Goal: Check status: Check status

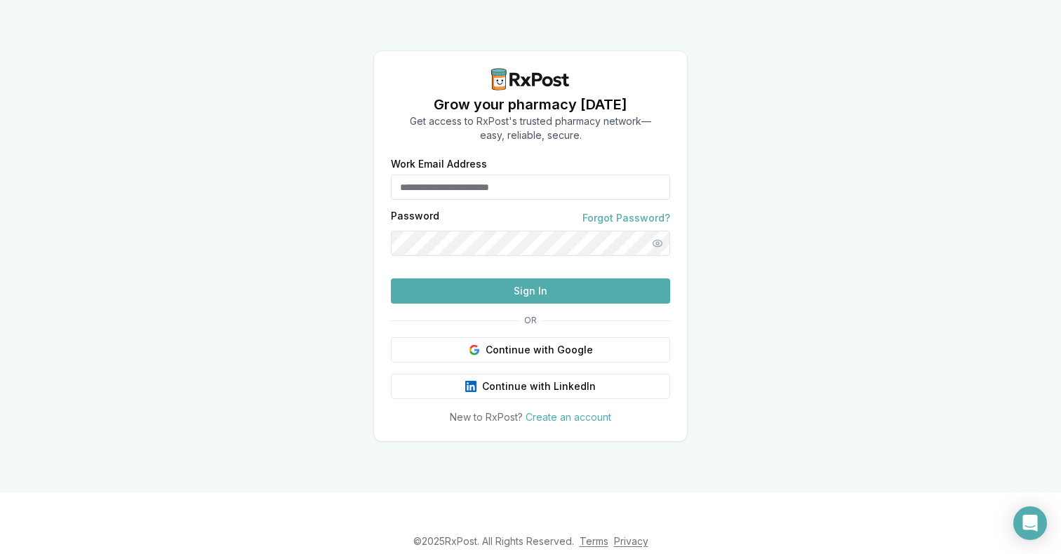
type input "**********"
click at [496, 304] on button "Sign In" at bounding box center [530, 291] width 279 height 25
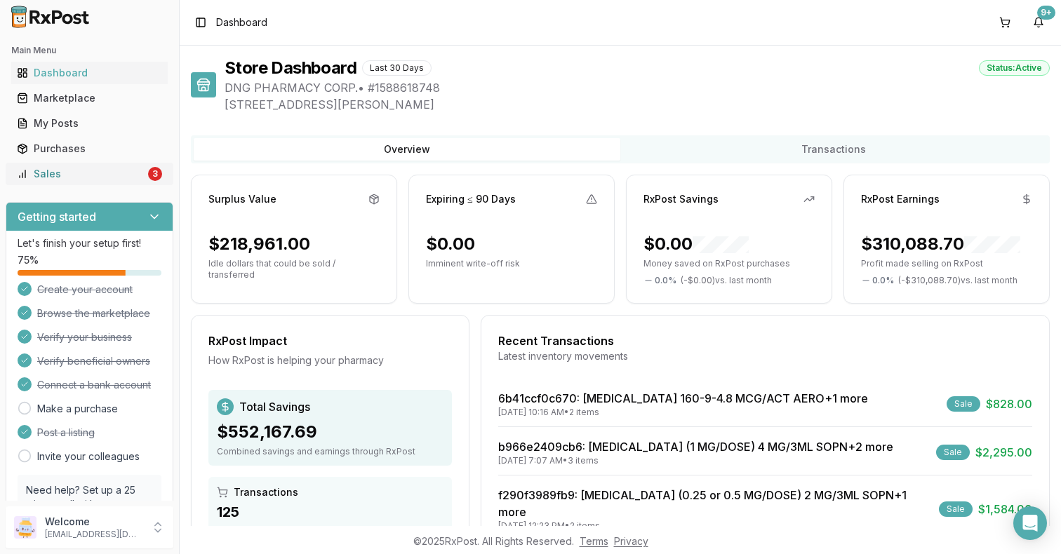
click at [86, 170] on div "Sales" at bounding box center [81, 174] width 128 height 14
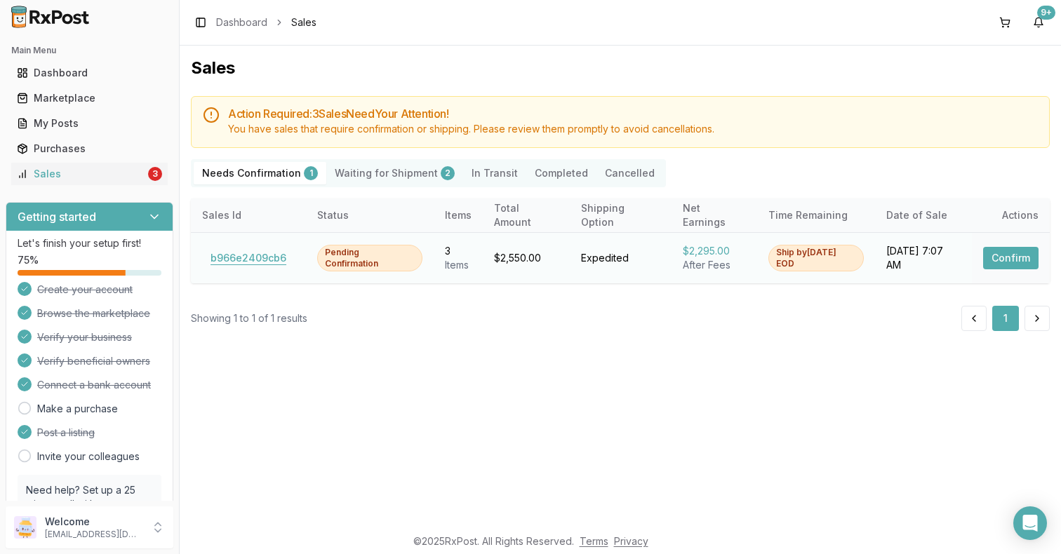
click at [214, 265] on button "b966e2409cb6" at bounding box center [248, 258] width 93 height 22
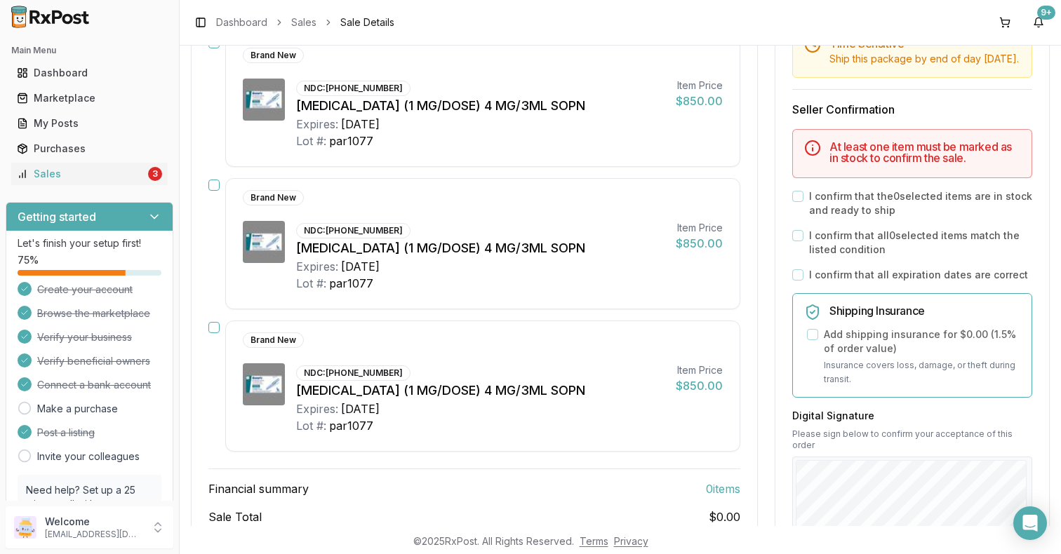
scroll to position [230, 0]
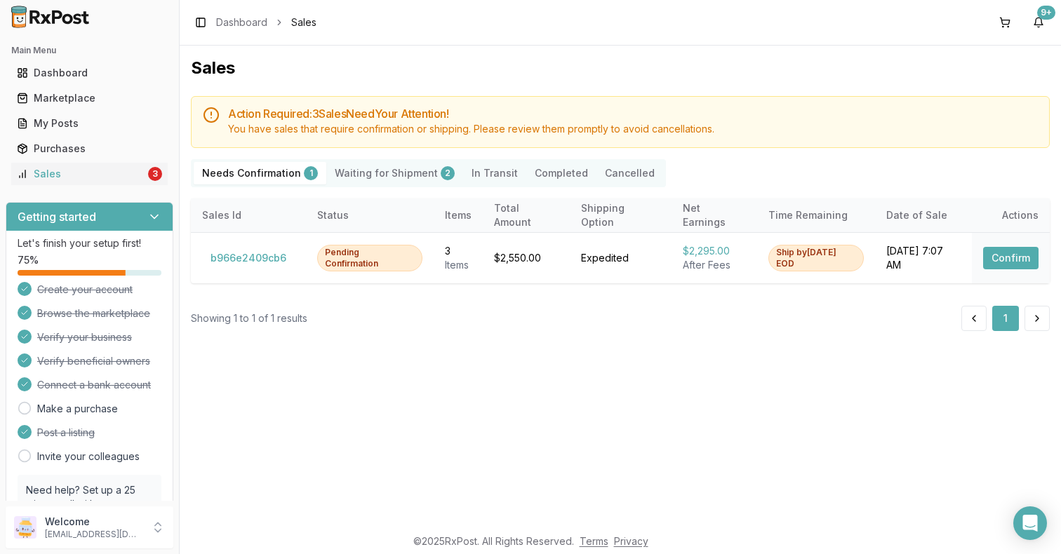
click at [386, 171] on Shipment "Waiting for Shipment 2" at bounding box center [394, 173] width 137 height 22
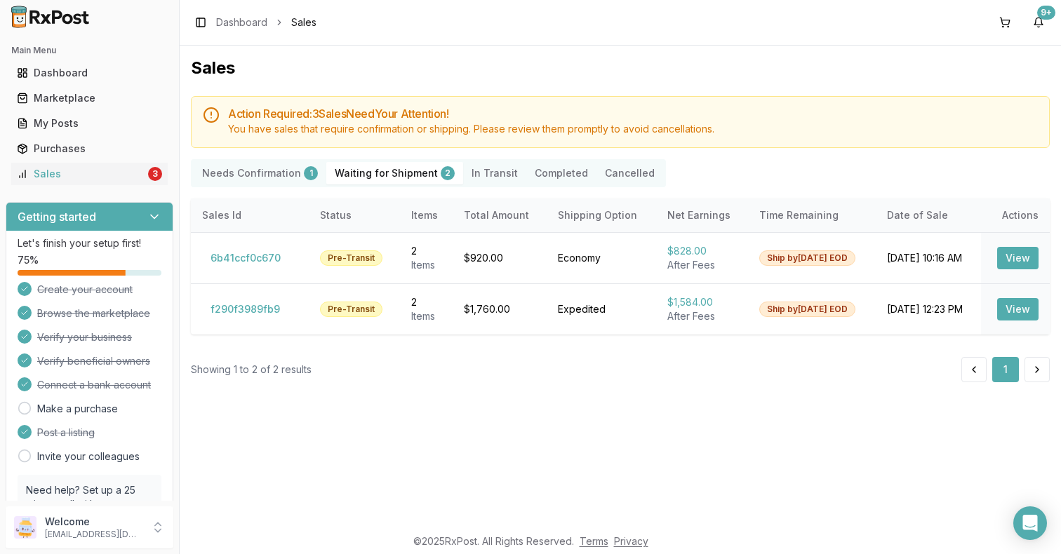
click at [259, 184] on div "Needs Confirmation 1 Waiting for Shipment 2 In Transit Completed Cancelled" at bounding box center [428, 173] width 475 height 28
click at [276, 181] on Confirmation "Needs Confirmation 1" at bounding box center [260, 173] width 133 height 22
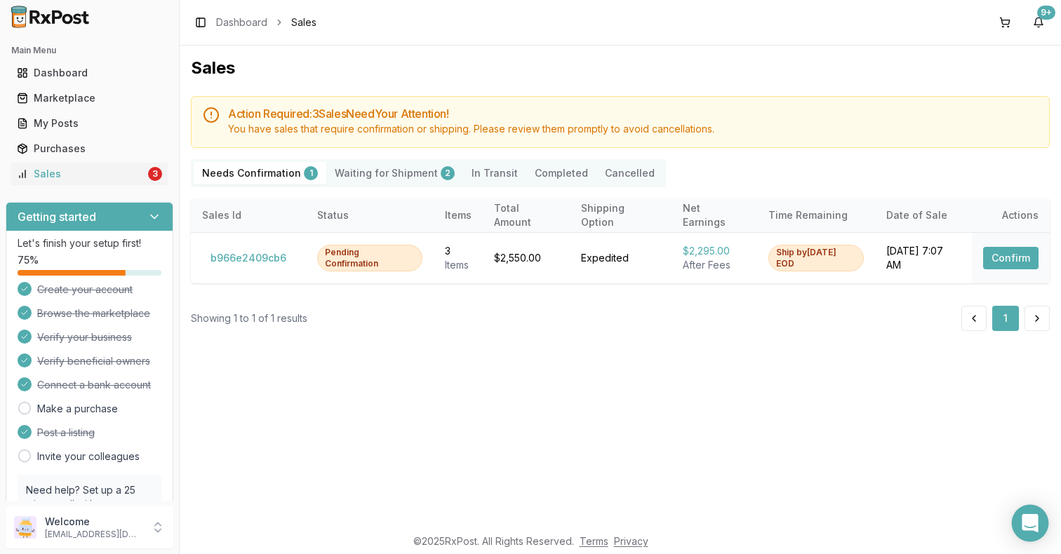
click at [1022, 518] on icon "Open Intercom Messenger" at bounding box center [1030, 523] width 18 height 18
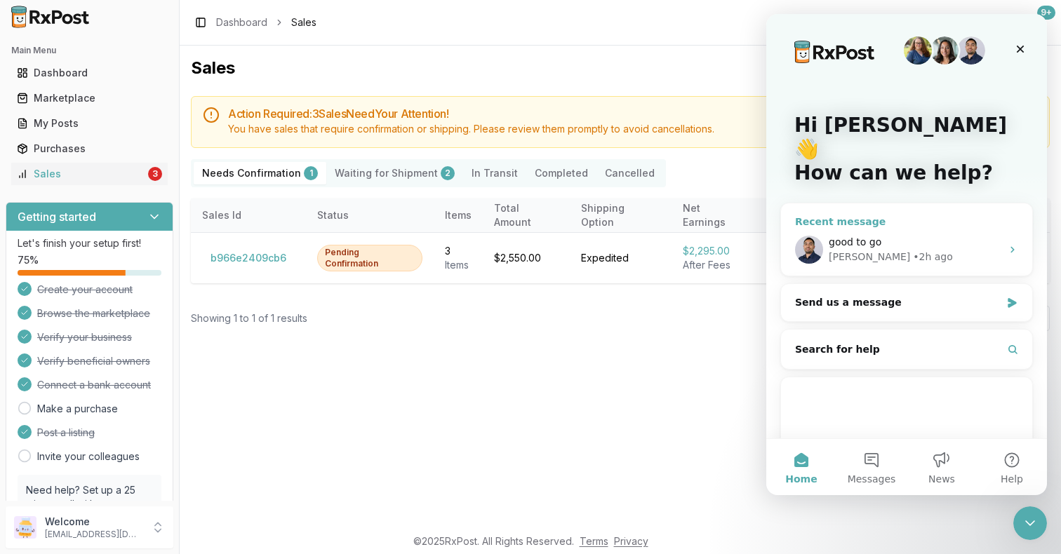
click at [936, 250] on div "[PERSON_NAME] • 2h ago" at bounding box center [915, 257] width 173 height 15
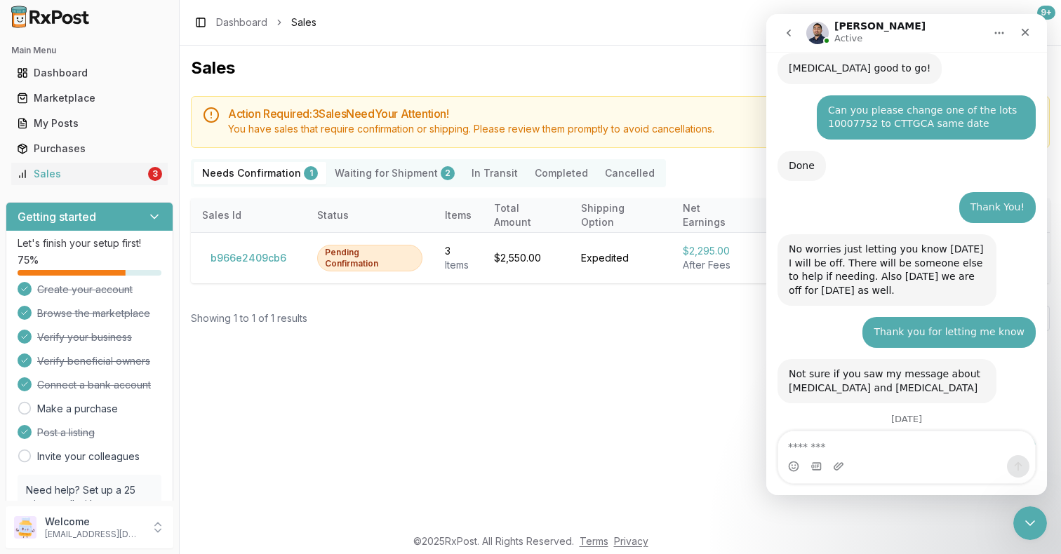
scroll to position [9189, 0]
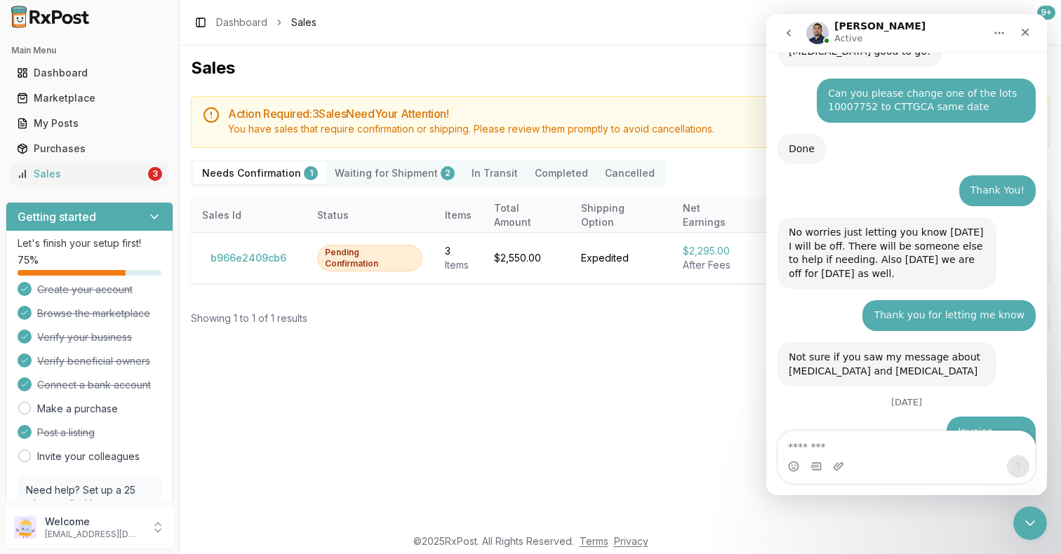
click at [845, 442] on textarea "Message…" at bounding box center [906, 443] width 257 height 24
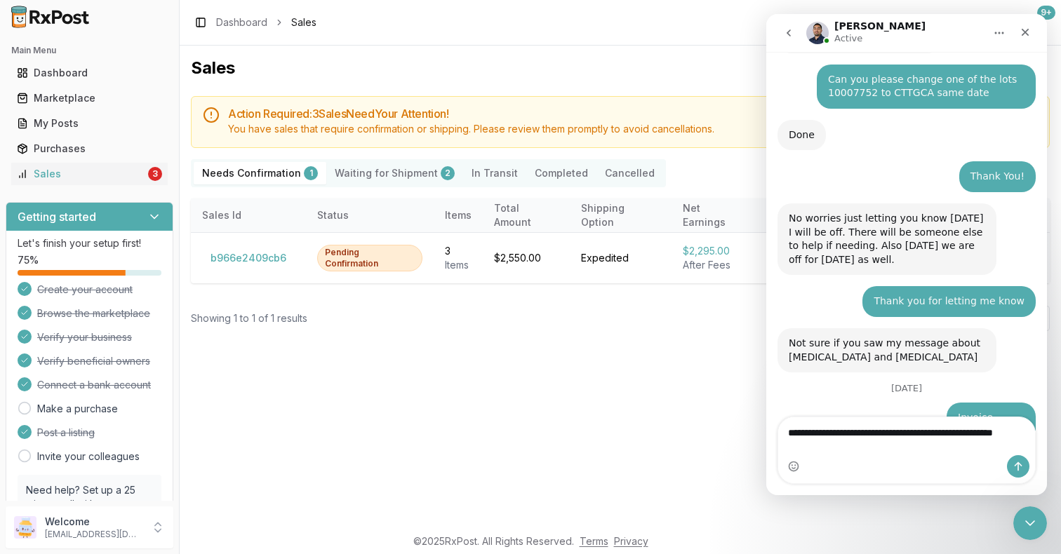
type textarea "**********"
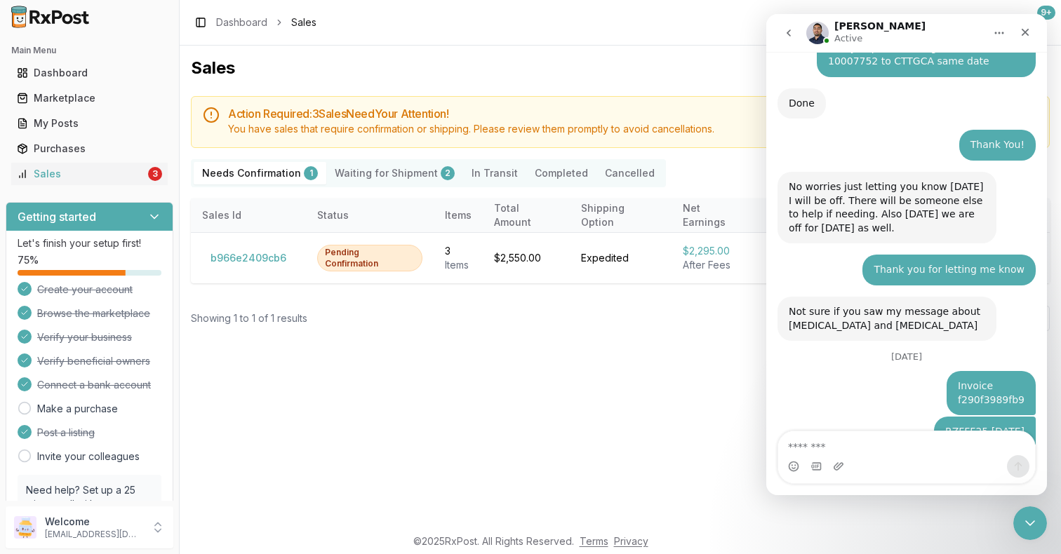
scroll to position [9245, 0]
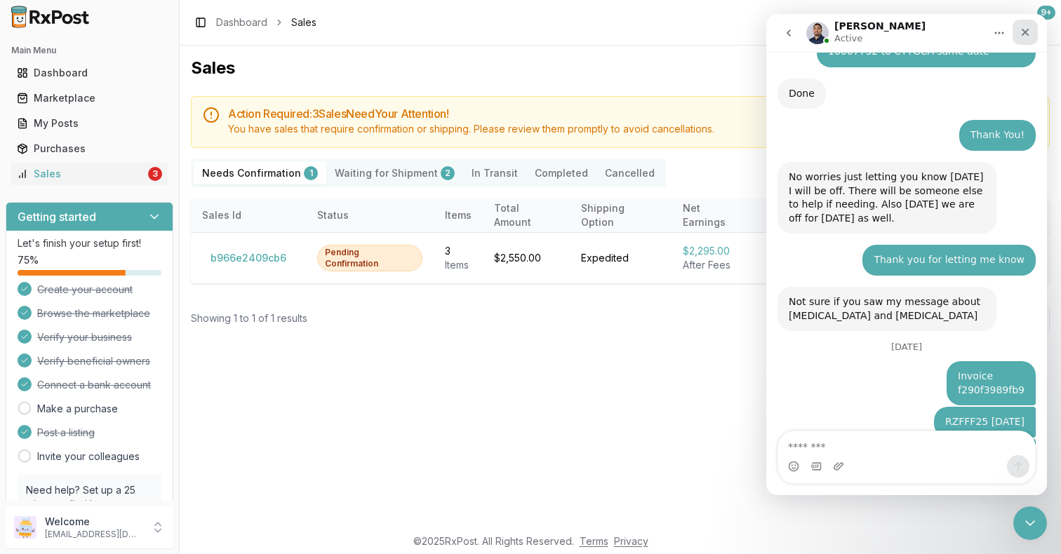
click at [1030, 32] on icon "Close" at bounding box center [1024, 32] width 11 height 11
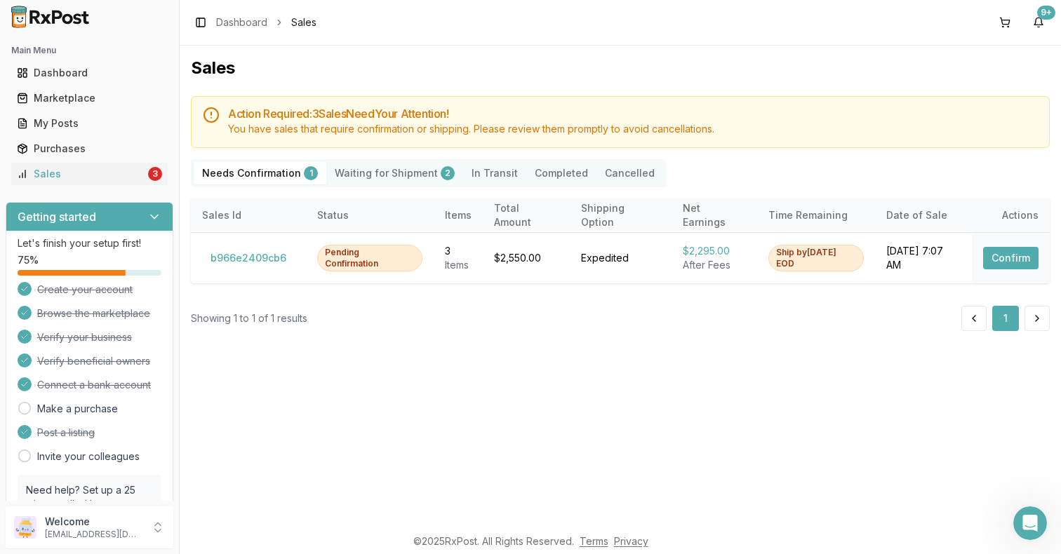
click at [113, 110] on ul "Dashboard Marketplace My Posts Purchases Sales 3" at bounding box center [90, 123] width 168 height 123
click at [113, 123] on div "My Posts" at bounding box center [89, 123] width 145 height 14
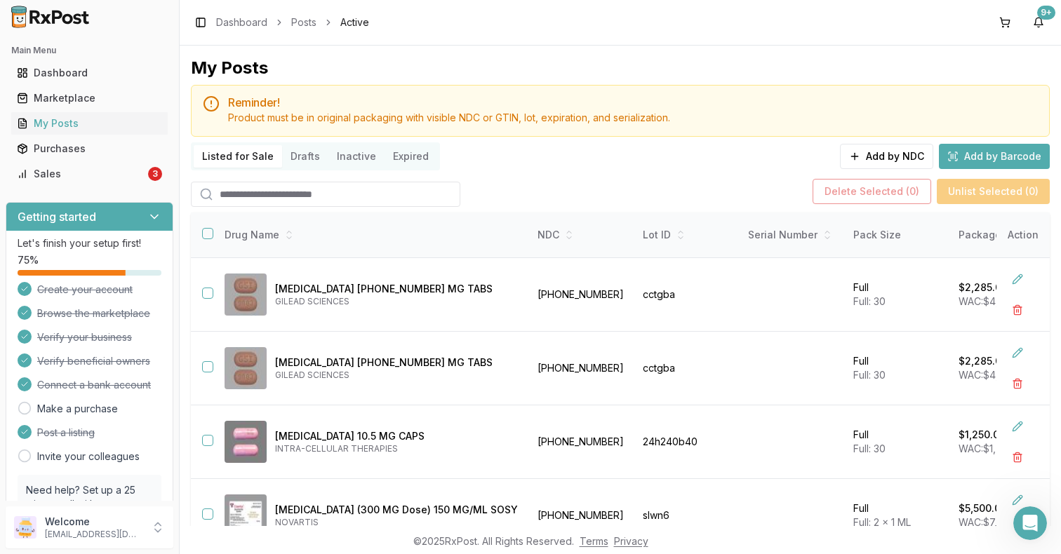
click at [294, 197] on input "search" at bounding box center [325, 194] width 269 height 25
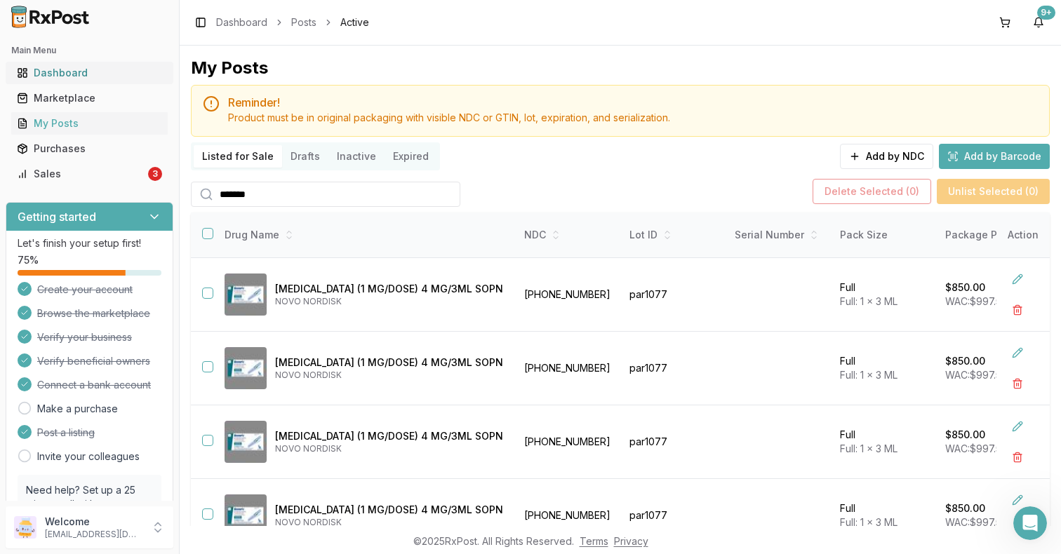
type input "*******"
click at [116, 81] on link "Dashboard" at bounding box center [89, 72] width 156 height 25
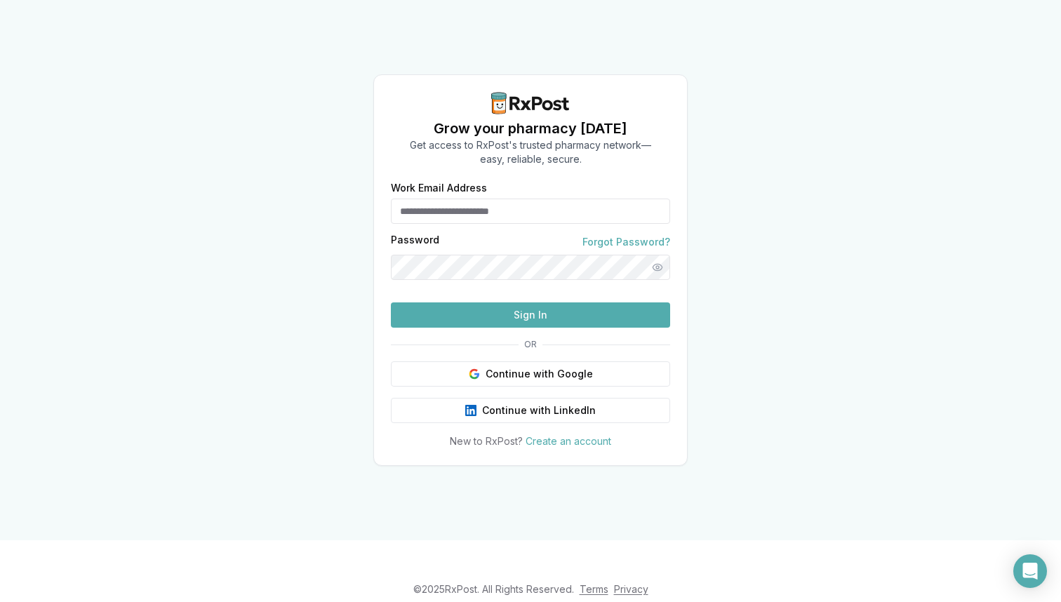
type input "**********"
click at [472, 328] on button "Sign In" at bounding box center [530, 314] width 279 height 25
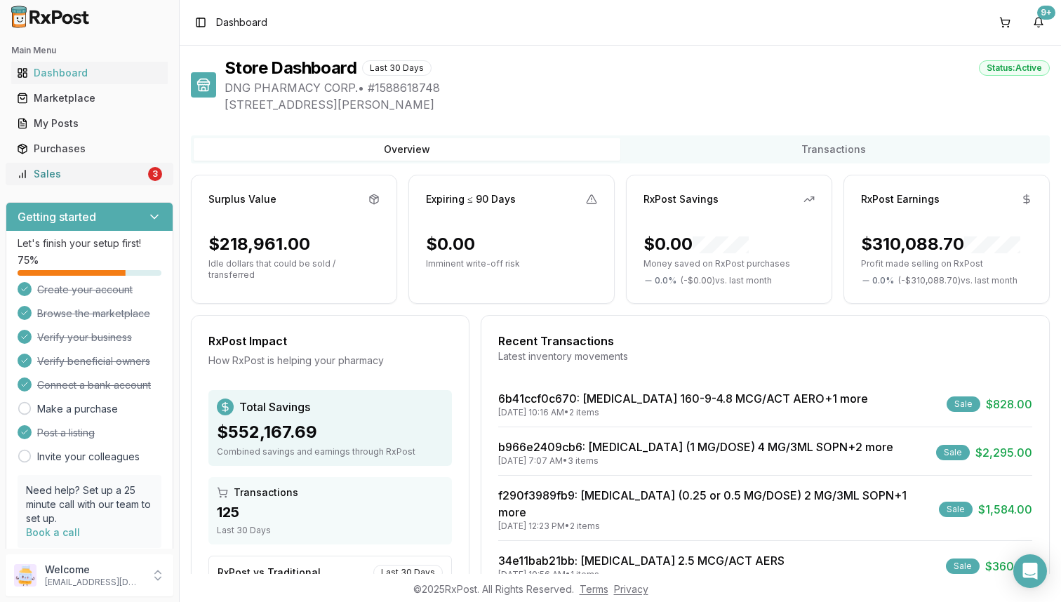
click at [112, 168] on div "Sales" at bounding box center [81, 174] width 128 height 14
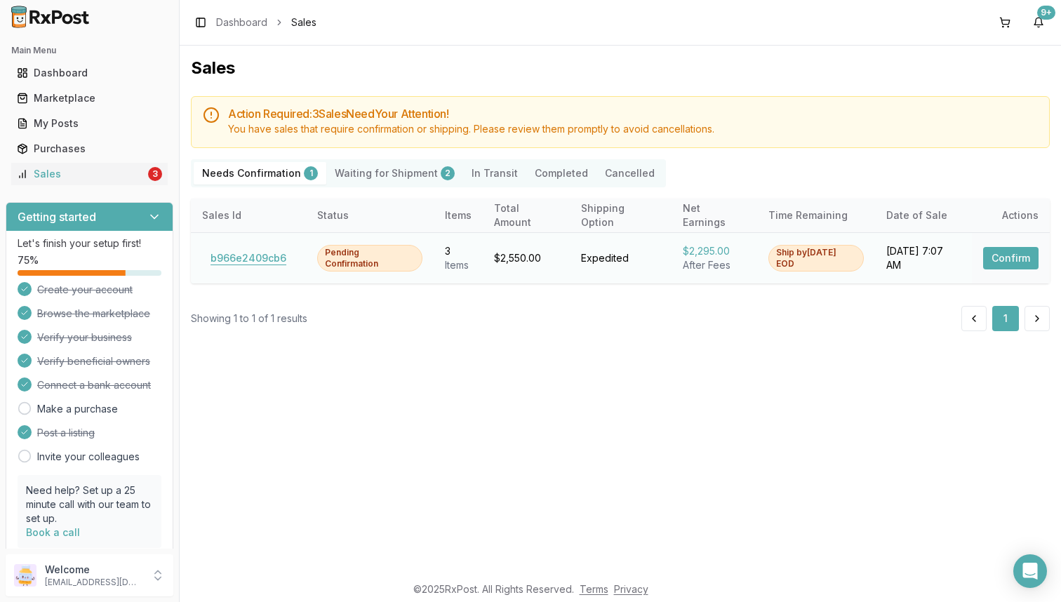
click at [270, 258] on button "b966e2409cb6" at bounding box center [248, 258] width 93 height 22
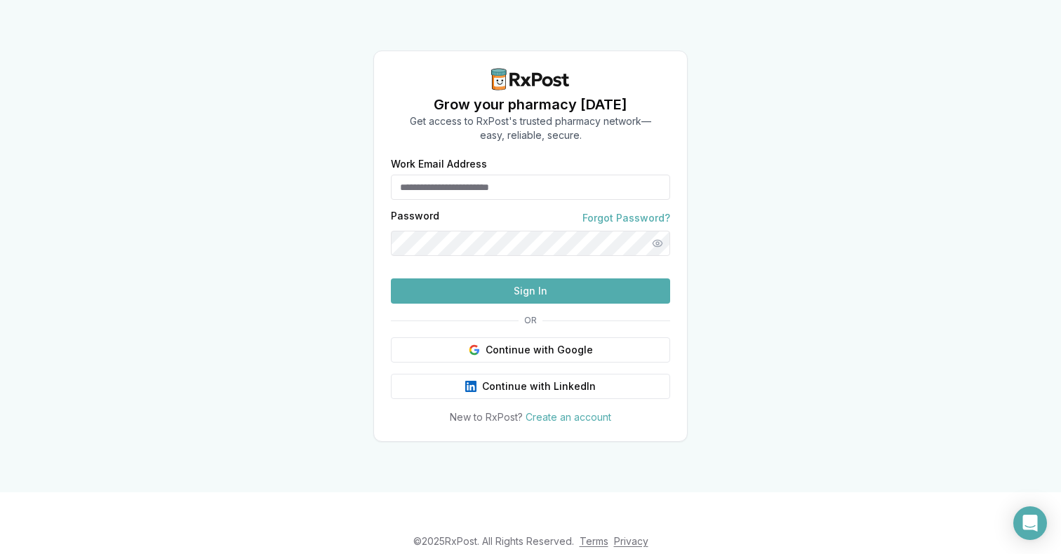
type input "**********"
click at [493, 304] on button "Sign In" at bounding box center [530, 291] width 279 height 25
click at [473, 304] on button "Sign In" at bounding box center [530, 291] width 279 height 25
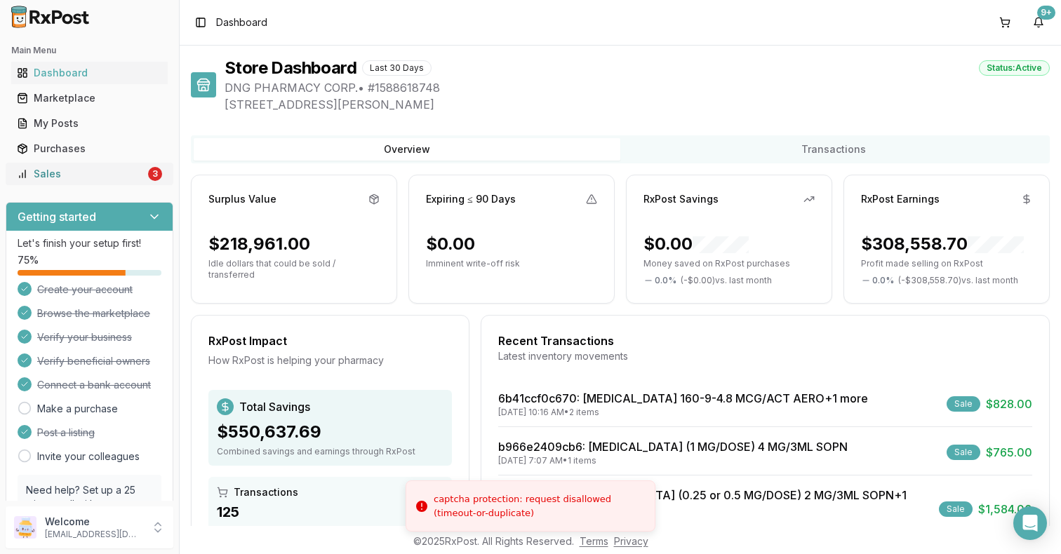
click at [110, 169] on div "Sales" at bounding box center [81, 174] width 128 height 14
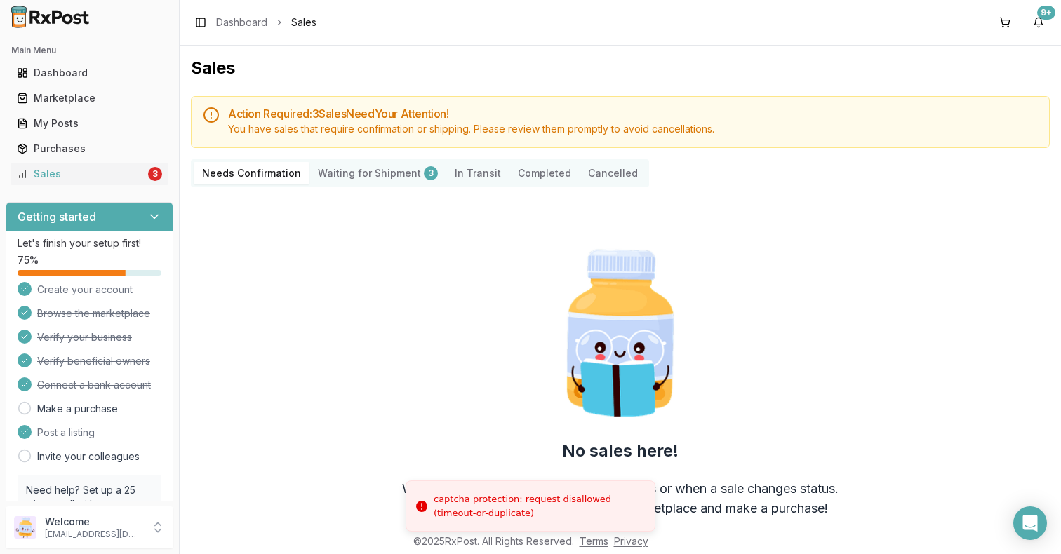
click at [368, 182] on Shipment "Waiting for Shipment 3" at bounding box center [377, 173] width 137 height 22
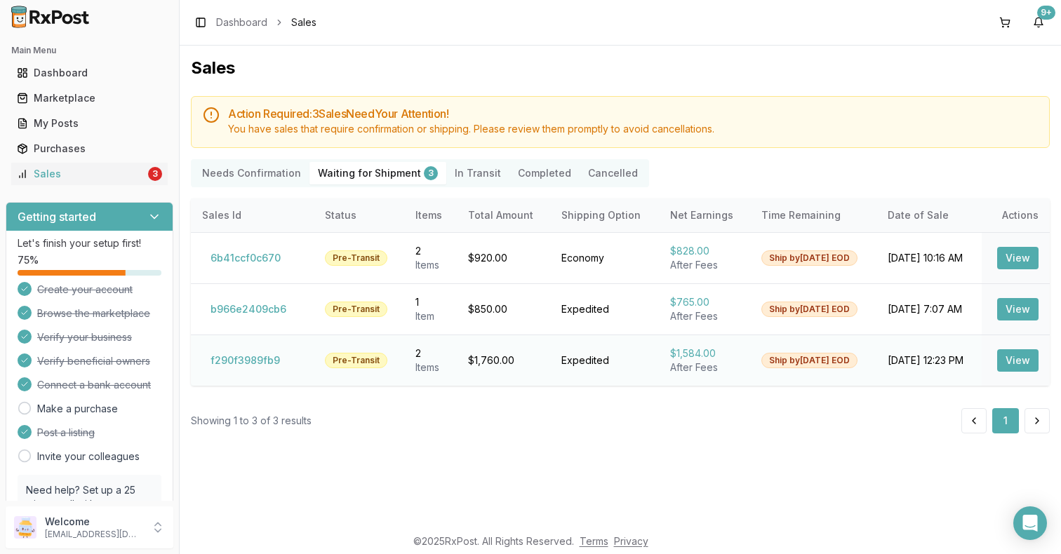
click at [1005, 361] on button "View" at bounding box center [1017, 360] width 41 height 22
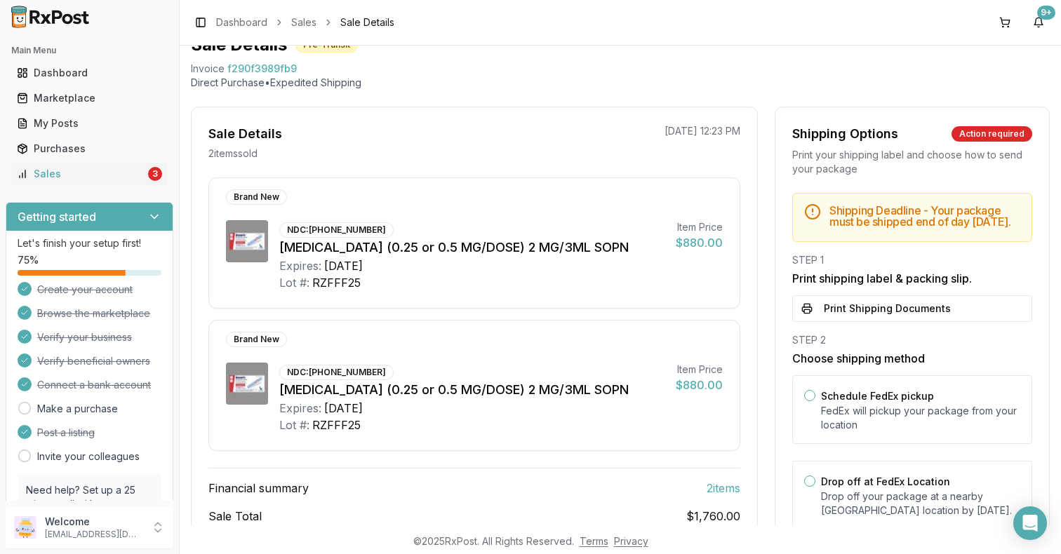
scroll to position [66, 0]
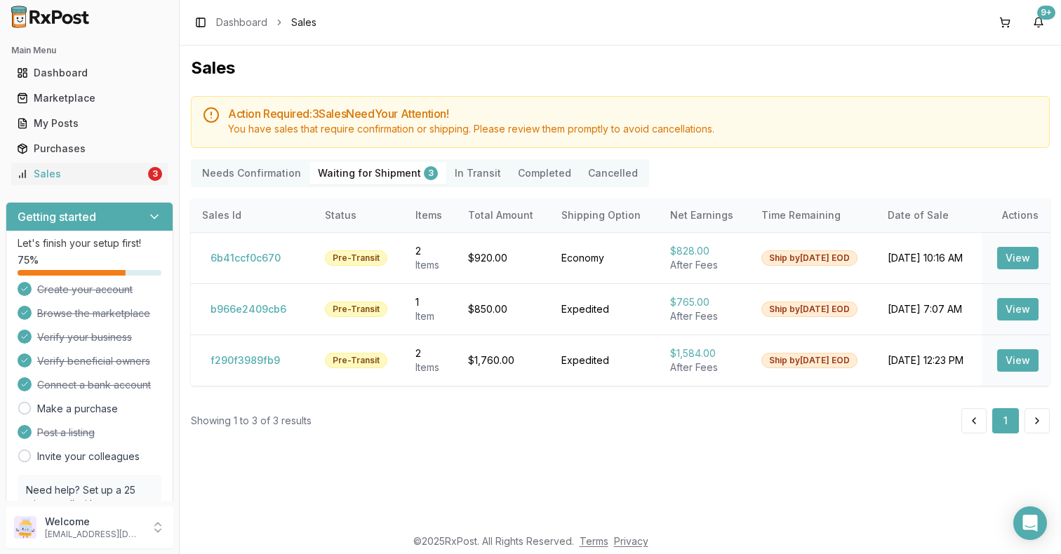
click at [599, 178] on button "Cancelled" at bounding box center [612, 173] width 67 height 22
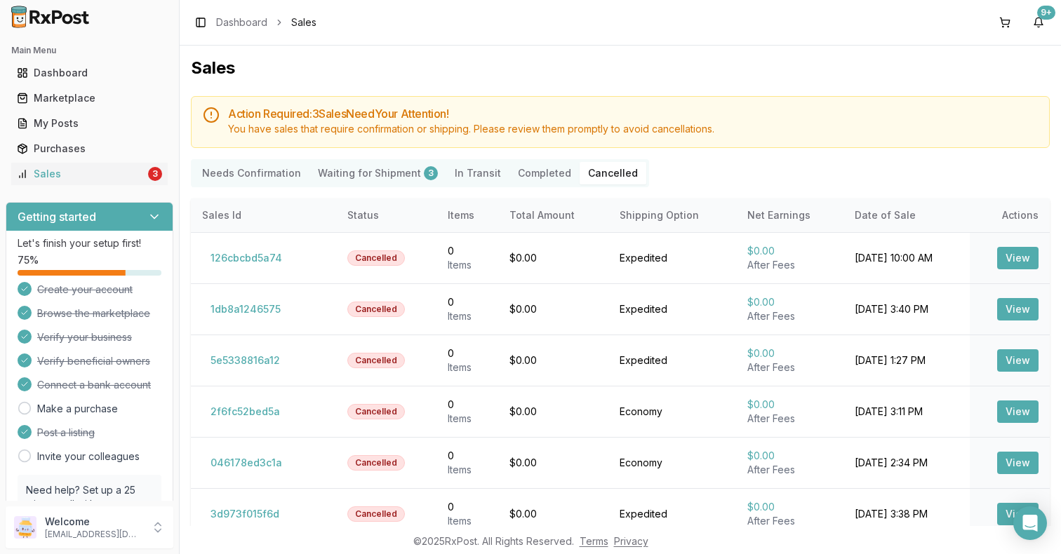
click at [529, 167] on button "Completed" at bounding box center [544, 173] width 70 height 22
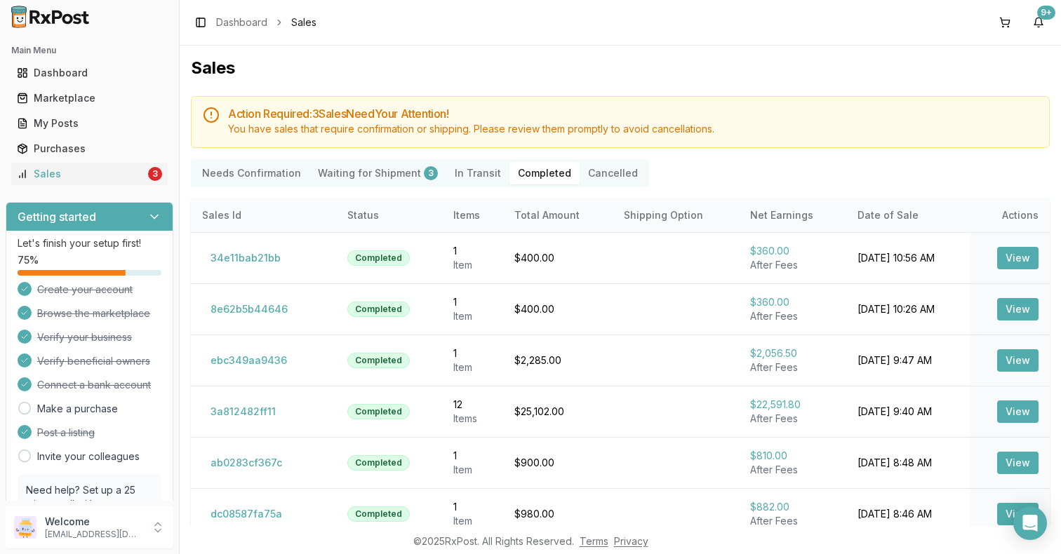
click at [386, 180] on Shipment "Waiting for Shipment 3" at bounding box center [377, 173] width 137 height 22
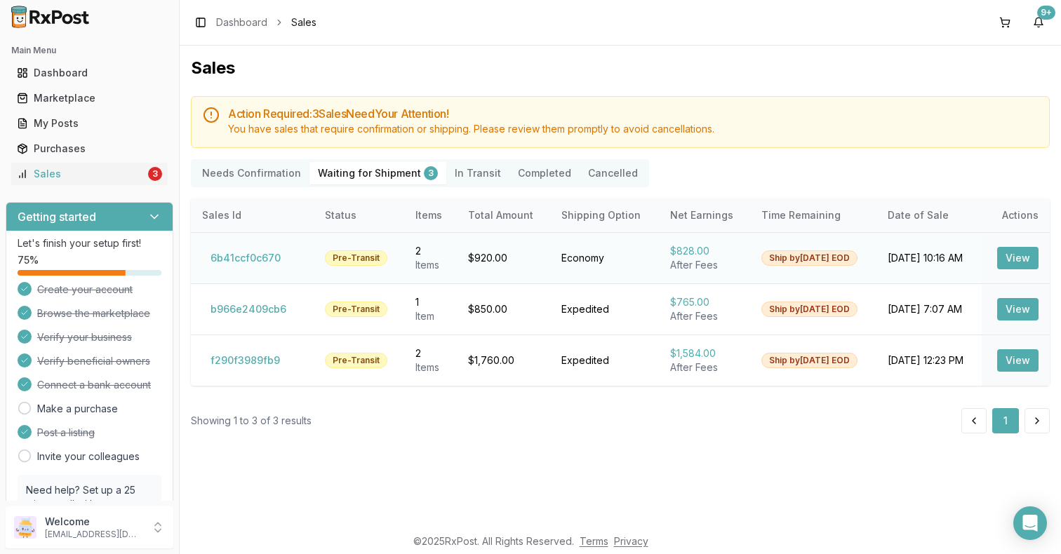
click at [1022, 256] on button "View" at bounding box center [1017, 258] width 41 height 22
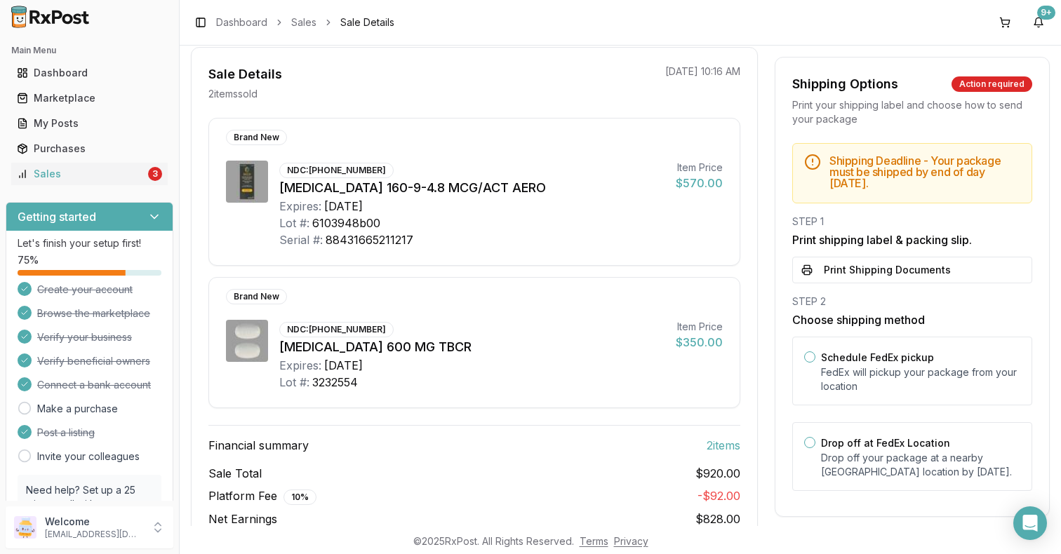
scroll to position [125, 0]
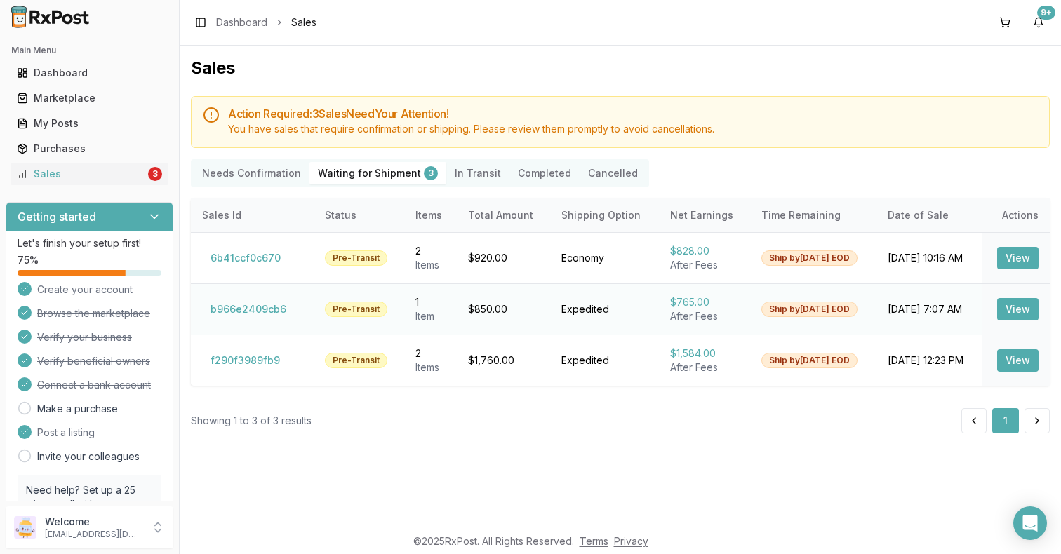
click at [1014, 304] on button "View" at bounding box center [1017, 309] width 41 height 22
